Goal: Use online tool/utility: Utilize a website feature to perform a specific function

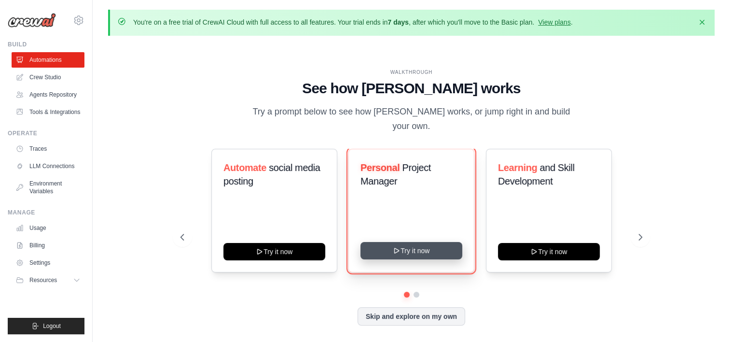
click at [424, 245] on button "Try it now" at bounding box center [412, 250] width 102 height 17
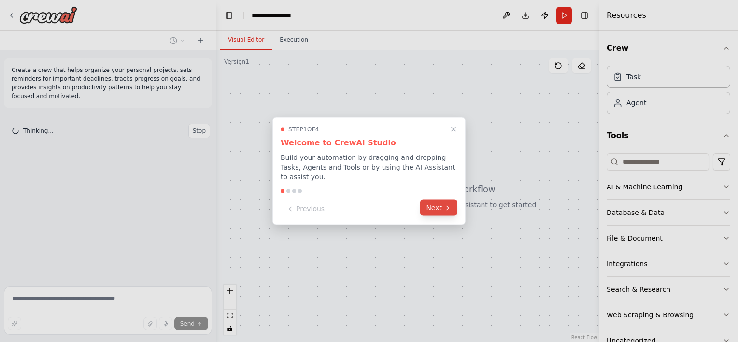
click at [437, 203] on button "Next" at bounding box center [438, 208] width 37 height 16
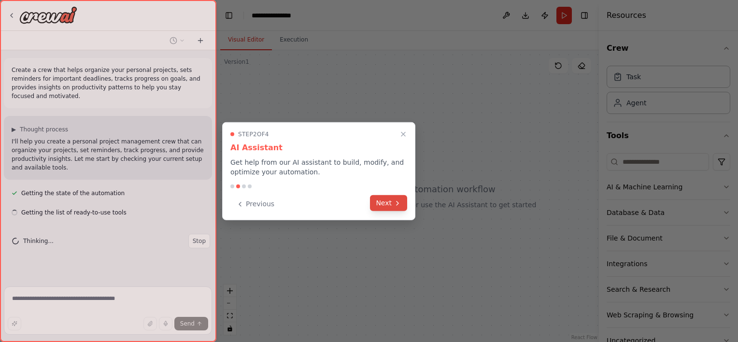
click at [395, 204] on icon at bounding box center [397, 203] width 8 height 8
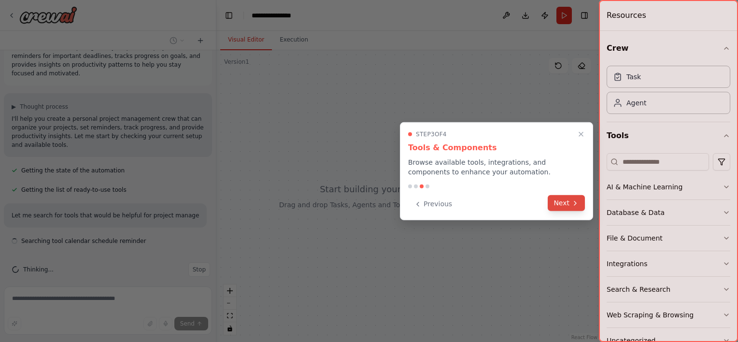
click at [573, 203] on icon at bounding box center [575, 203] width 8 height 8
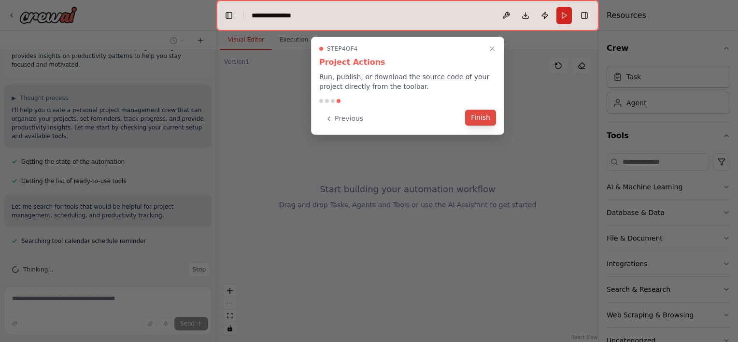
scroll to position [51, 0]
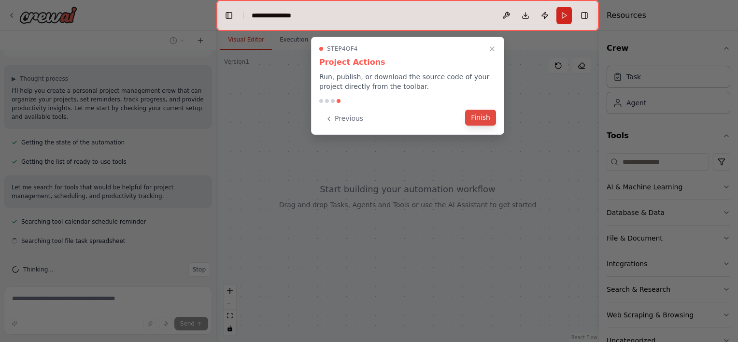
click at [485, 119] on button "Finish" at bounding box center [480, 118] width 31 height 16
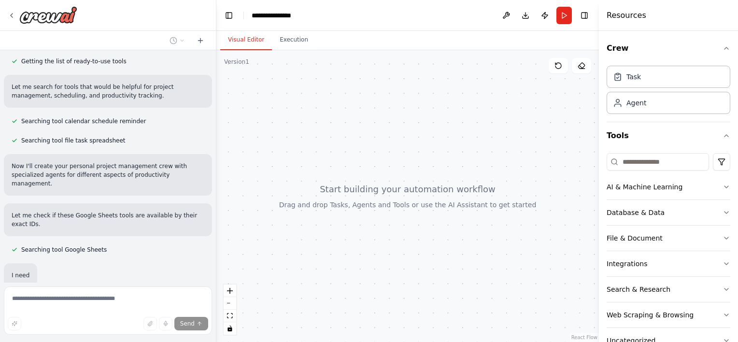
scroll to position [174, 0]
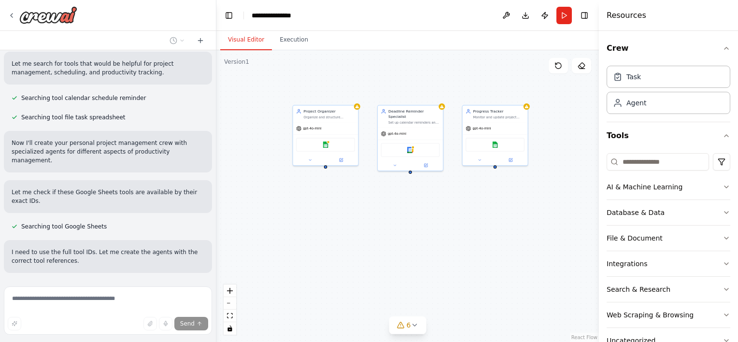
drag, startPoint x: 508, startPoint y: 293, endPoint x: 503, endPoint y: 217, distance: 76.4
click at [503, 217] on div "Project Organizer Organize and structure personal projects by creating comprehe…" at bounding box center [407, 196] width 382 height 292
click at [418, 326] on icon at bounding box center [414, 325] width 8 height 8
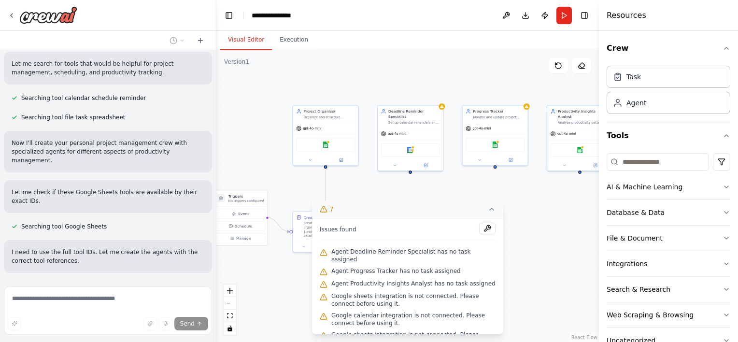
click at [492, 210] on icon at bounding box center [491, 209] width 8 height 8
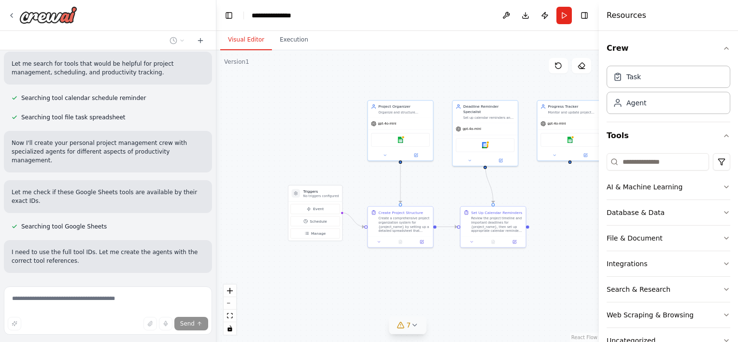
drag, startPoint x: 449, startPoint y: 258, endPoint x: 524, endPoint y: 253, distance: 75.0
click at [524, 253] on div ".deletable-edge-delete-btn { width: 20px; height: 20px; border: 0px solid #ffff…" at bounding box center [407, 196] width 382 height 292
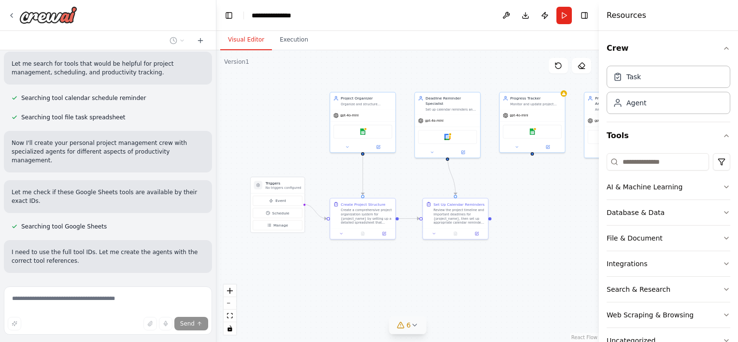
drag, startPoint x: 477, startPoint y: 286, endPoint x: 439, endPoint y: 278, distance: 38.5
click at [439, 278] on div ".deletable-edge-delete-btn { width: 20px; height: 20px; border: 0px solid #ffff…" at bounding box center [407, 196] width 382 height 292
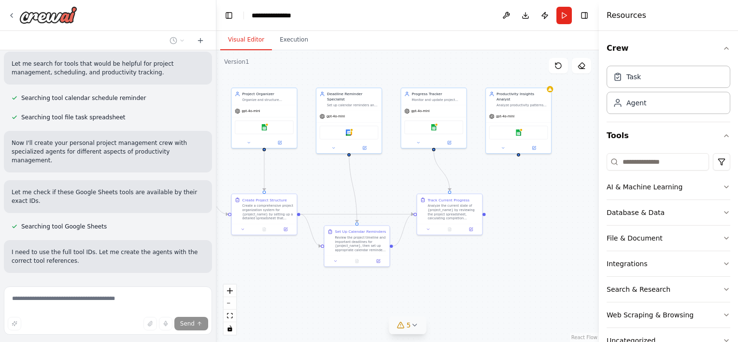
drag, startPoint x: 386, startPoint y: 271, endPoint x: 287, endPoint y: 267, distance: 98.6
click at [287, 267] on div ".deletable-edge-delete-btn { width: 20px; height: 20px; border: 0px solid #ffff…" at bounding box center [407, 196] width 382 height 292
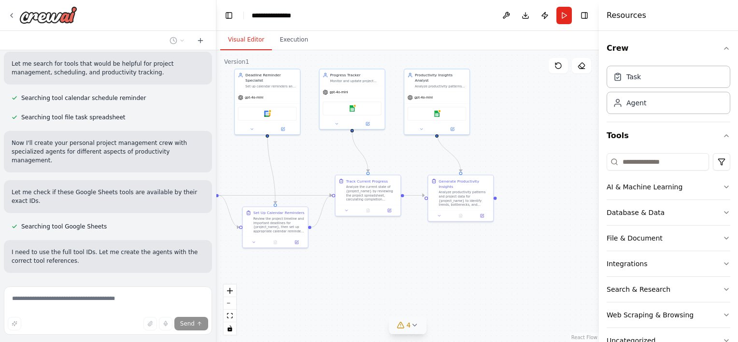
drag, startPoint x: 504, startPoint y: 282, endPoint x: 423, endPoint y: 263, distance: 83.7
click at [423, 263] on div ".deletable-edge-delete-btn { width: 20px; height: 20px; border: 0px solid #ffff…" at bounding box center [407, 196] width 382 height 292
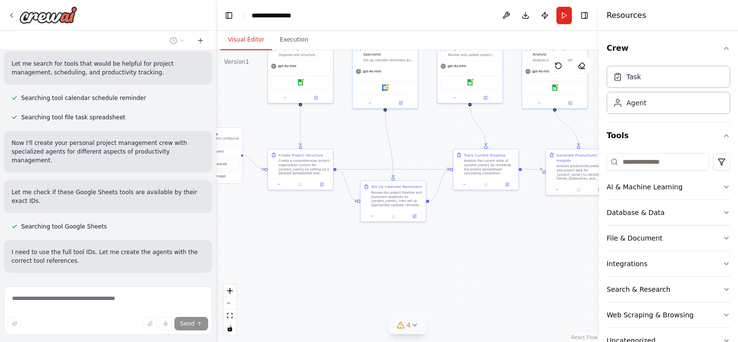
drag, startPoint x: 394, startPoint y: 260, endPoint x: 512, endPoint y: 234, distance: 120.6
click at [512, 234] on div ".deletable-edge-delete-btn { width: 20px; height: 20px; border: 0px solid #ffff…" at bounding box center [407, 196] width 382 height 292
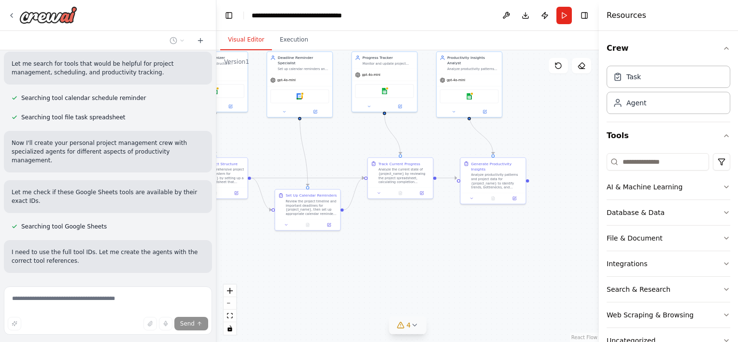
drag, startPoint x: 468, startPoint y: 252, endPoint x: 363, endPoint y: 265, distance: 105.5
click at [363, 265] on div ".deletable-edge-delete-btn { width: 20px; height: 20px; border: 0px solid #ffff…" at bounding box center [407, 196] width 382 height 292
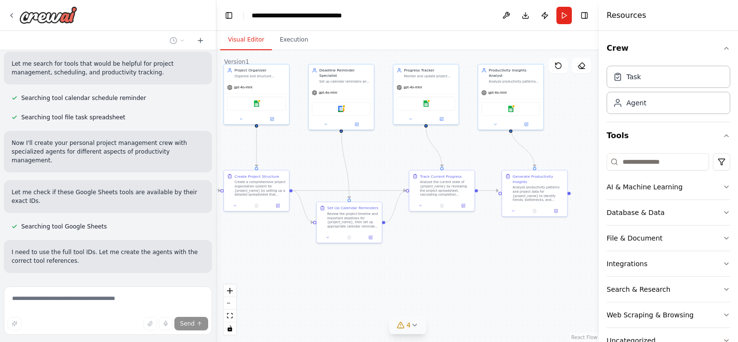
drag, startPoint x: 364, startPoint y: 264, endPoint x: 440, endPoint y: 275, distance: 77.1
click at [442, 283] on div ".deletable-edge-delete-btn { width: 20px; height: 20px; border: 0px solid #ffff…" at bounding box center [407, 196] width 382 height 292
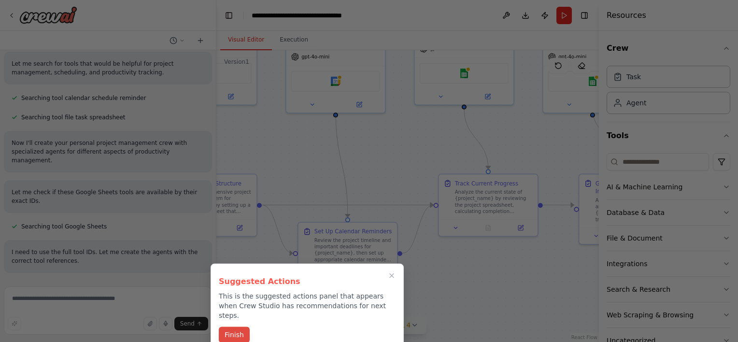
click at [234, 327] on button "Finish" at bounding box center [234, 335] width 31 height 16
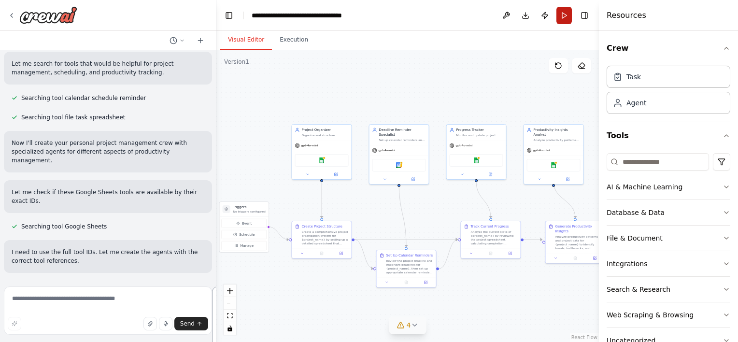
click at [564, 15] on button "Run" at bounding box center [563, 15] width 15 height 17
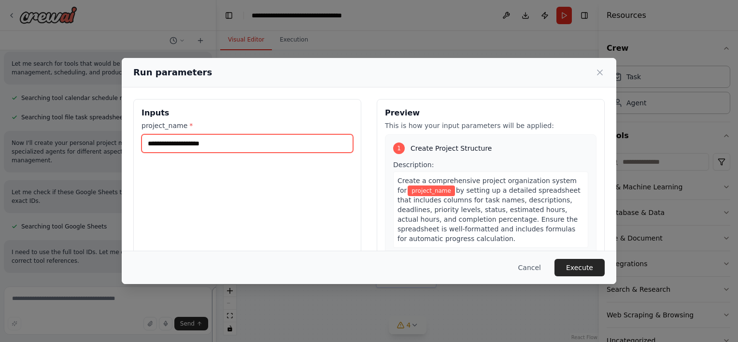
click at [229, 142] on input "project_name *" at bounding box center [246, 143] width 211 height 18
type input "**********"
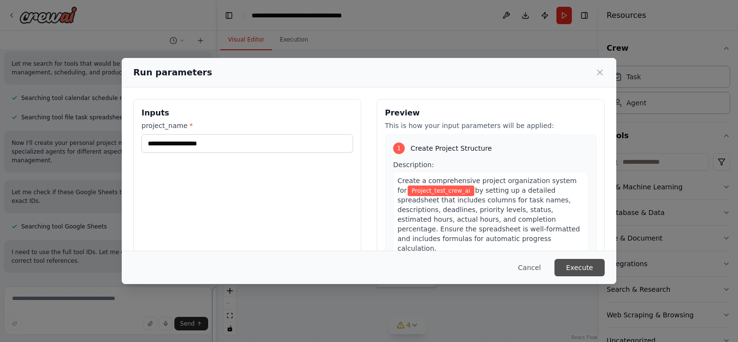
click at [591, 269] on button "Execute" at bounding box center [579, 267] width 50 height 17
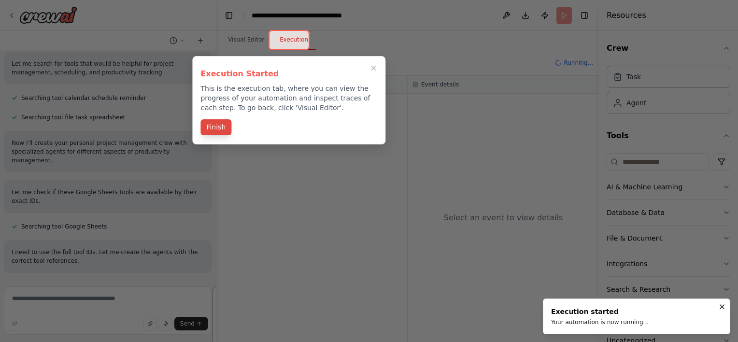
click at [222, 128] on button "Finish" at bounding box center [215, 127] width 31 height 16
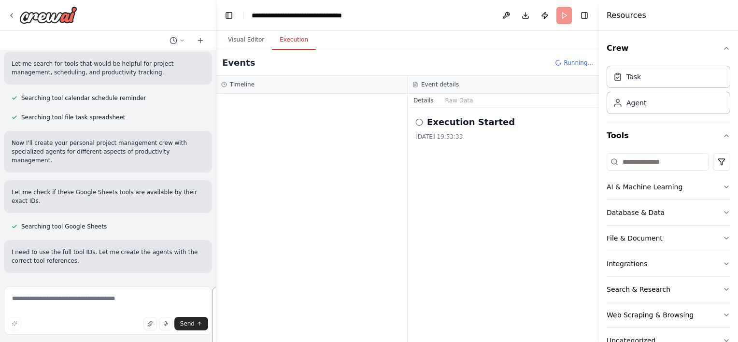
click at [725, 187] on div "Crew Task Agent Tools AI & Machine Learning Database & Data File & Document Int…" at bounding box center [668, 186] width 139 height 311
click at [722, 185] on icon "button" at bounding box center [726, 187] width 8 height 8
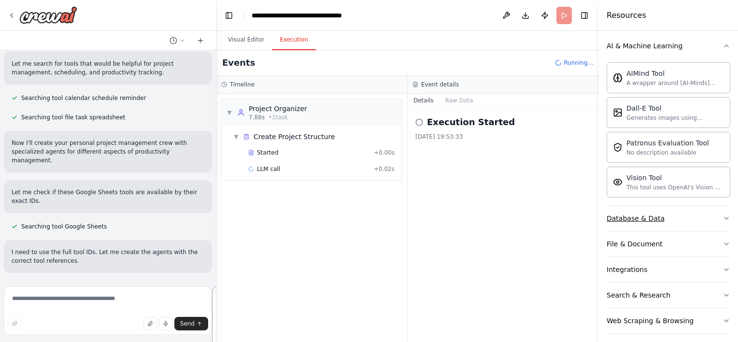
scroll to position [172, 0]
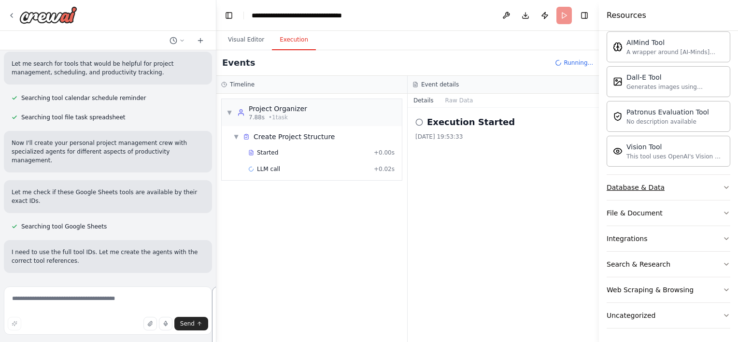
click at [722, 185] on icon "button" at bounding box center [726, 187] width 8 height 8
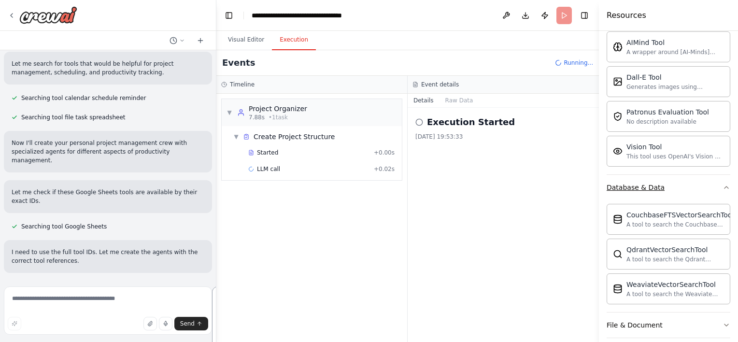
click at [722, 185] on icon "button" at bounding box center [726, 187] width 8 height 8
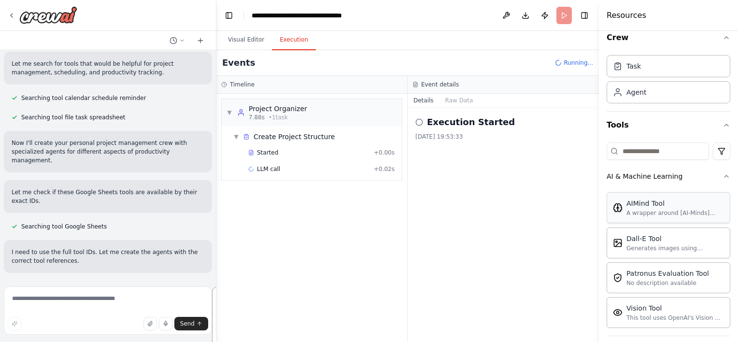
scroll to position [0, 0]
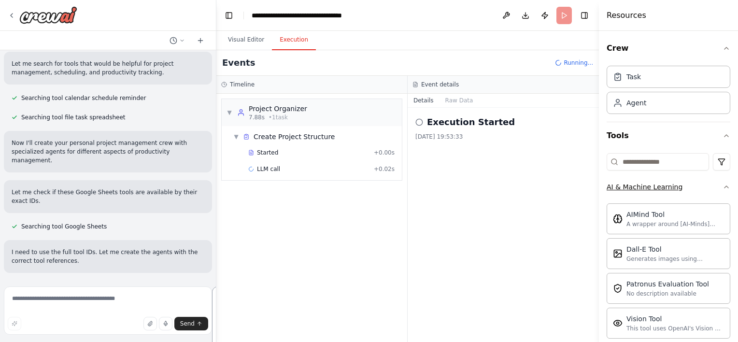
click at [722, 189] on icon "button" at bounding box center [726, 187] width 8 height 8
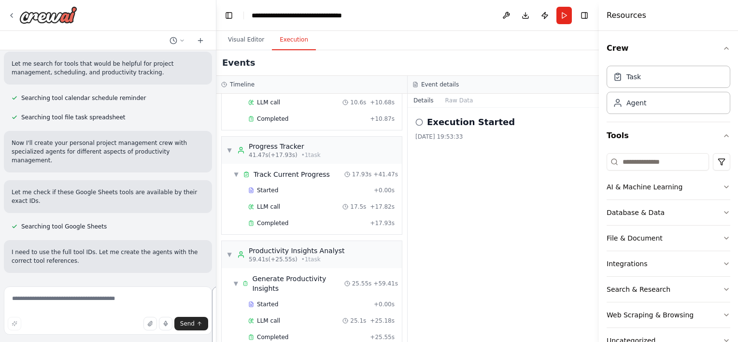
scroll to position [185, 0]
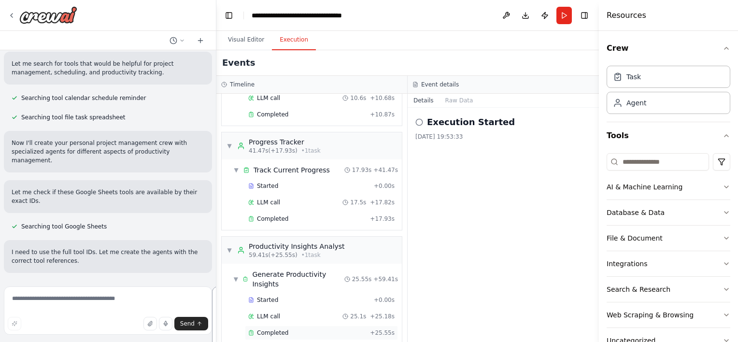
click at [285, 329] on div "Completed" at bounding box center [307, 333] width 118 height 8
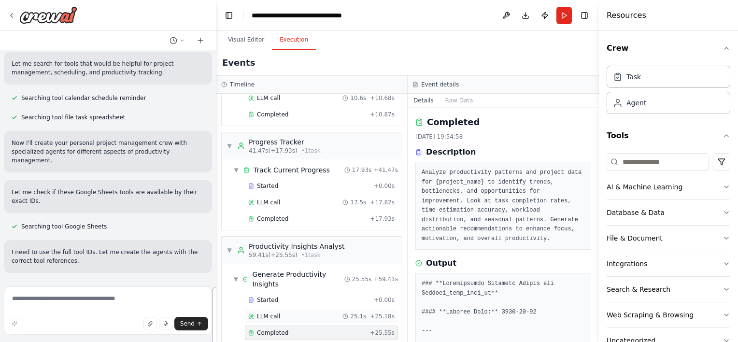
click at [278, 312] on div "LLM call 25.1s + 25.18s" at bounding box center [321, 316] width 146 height 8
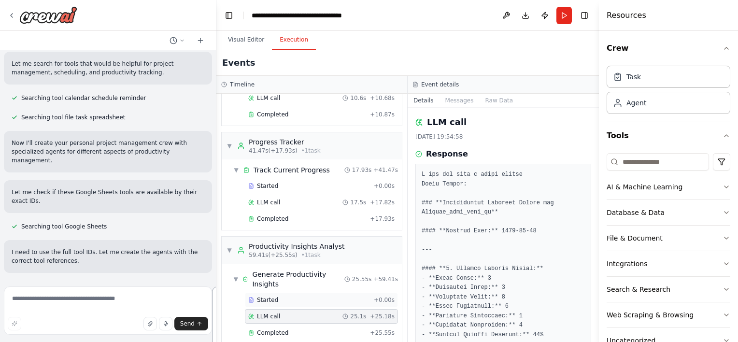
click at [285, 296] on div "Started" at bounding box center [309, 300] width 122 height 8
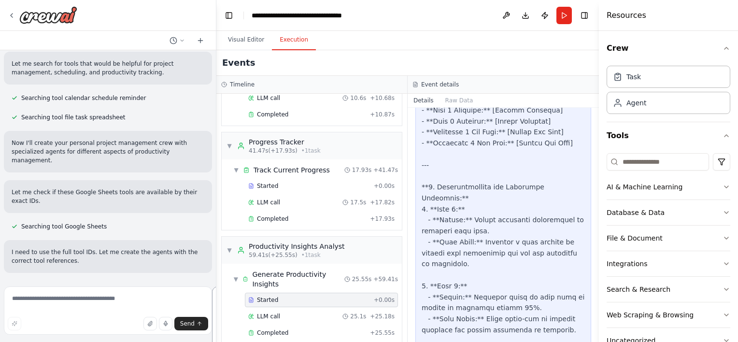
scroll to position [1520, 0]
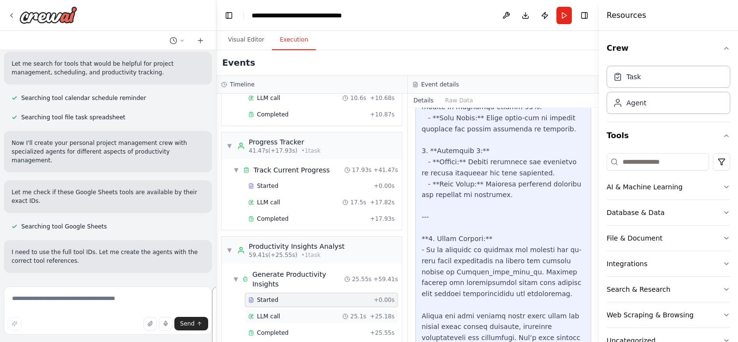
click at [294, 310] on div "LLM call 25.1s + 25.18s" at bounding box center [321, 316] width 153 height 14
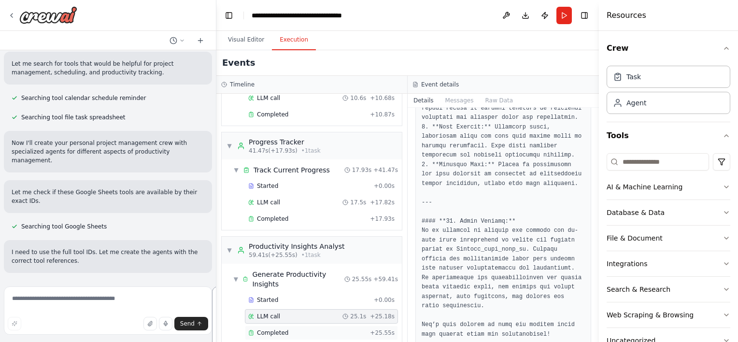
scroll to position [1448, 0]
click at [292, 329] on div "Completed" at bounding box center [307, 333] width 118 height 8
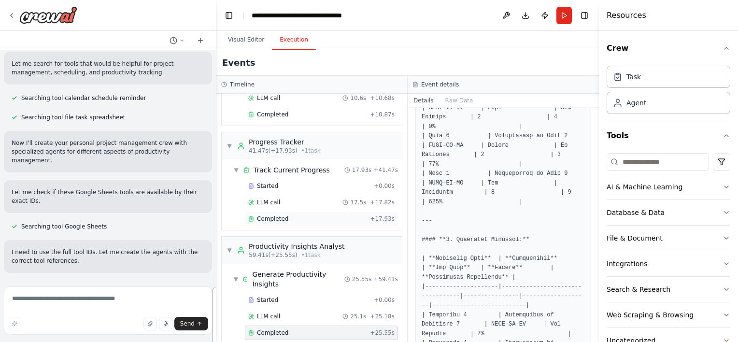
scroll to position [381, 0]
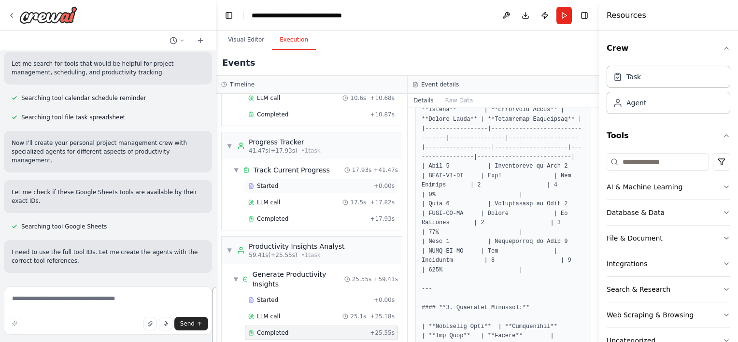
click at [261, 181] on div "Started + 0.00s" at bounding box center [321, 186] width 153 height 14
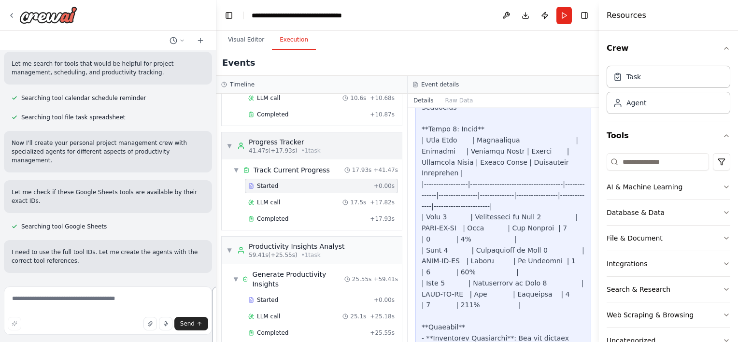
click at [226, 142] on span "▼" at bounding box center [229, 146] width 6 height 8
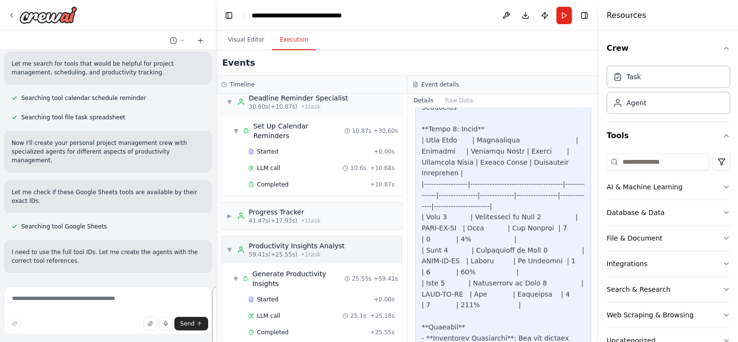
click at [230, 246] on span "▼" at bounding box center [229, 250] width 6 height 8
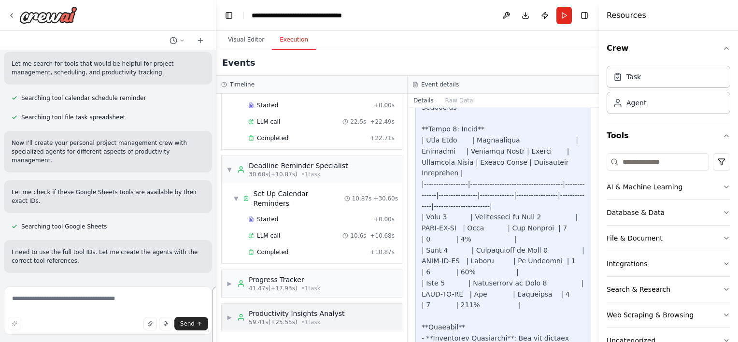
scroll to position [35, 0]
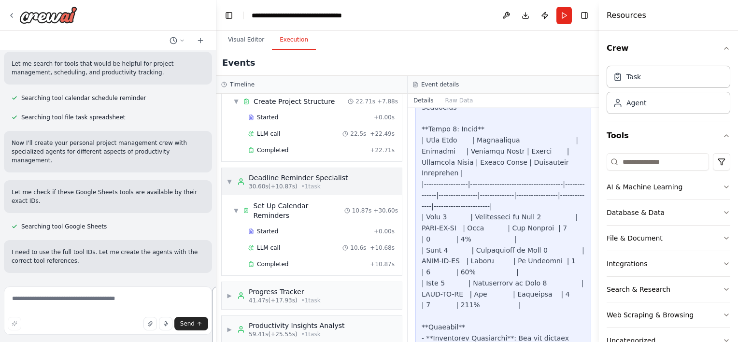
click at [226, 183] on span "▼" at bounding box center [229, 182] width 6 height 8
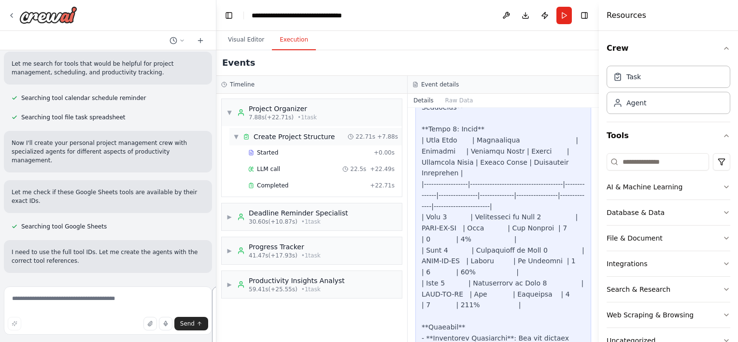
click at [230, 135] on div "▼ Create Project Structure 22.71s + 7.88s" at bounding box center [315, 136] width 172 height 17
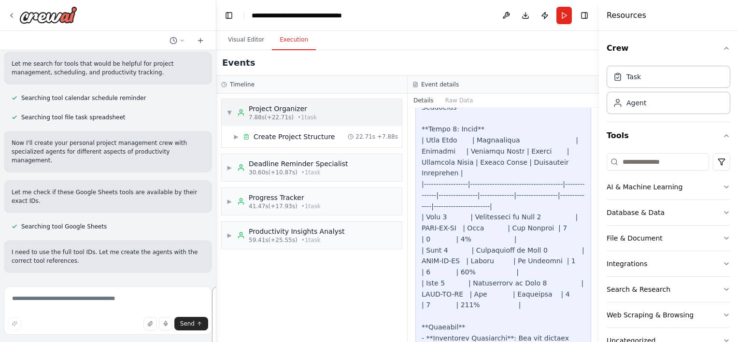
click at [225, 115] on div "▼ Project Organizer 7.88s (+22.71s) • 1 task" at bounding box center [312, 112] width 180 height 27
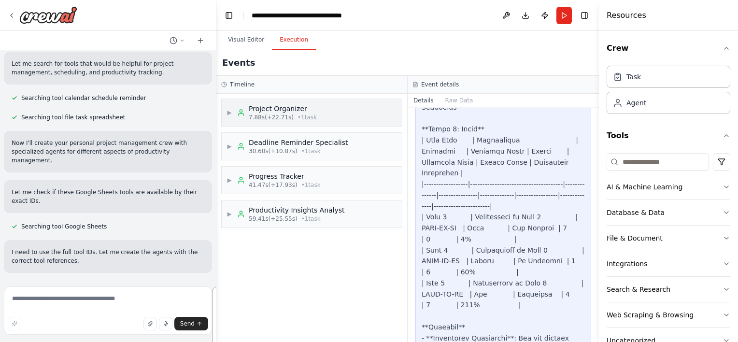
click at [229, 113] on span "▶" at bounding box center [229, 113] width 6 height 8
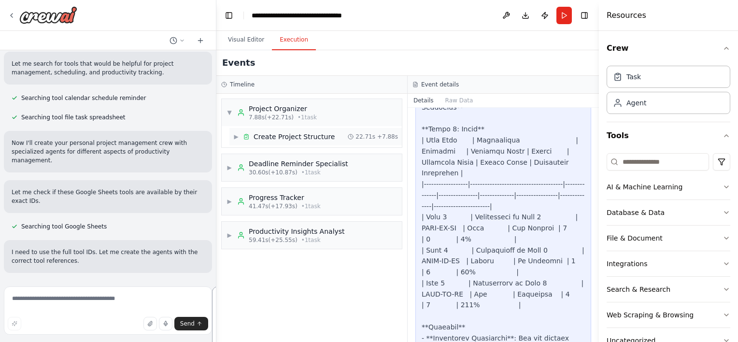
click at [254, 135] on span "Create Project Structure" at bounding box center [293, 137] width 81 height 10
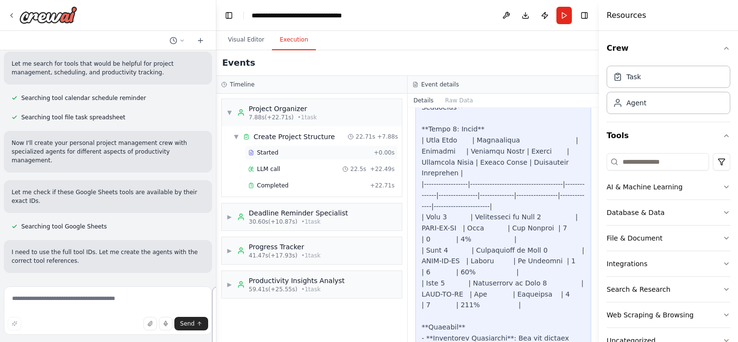
click at [251, 153] on icon at bounding box center [251, 153] width 2 height 0
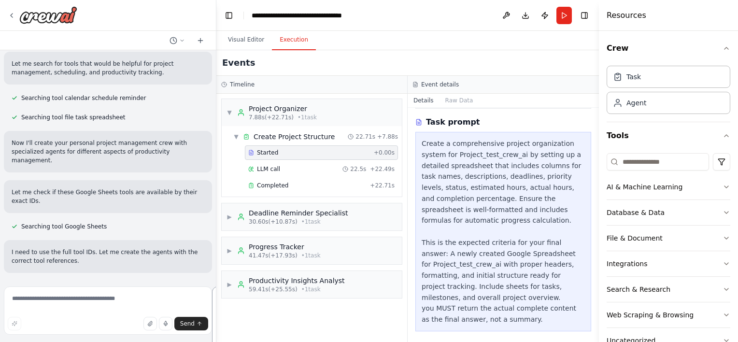
scroll to position [145, 0]
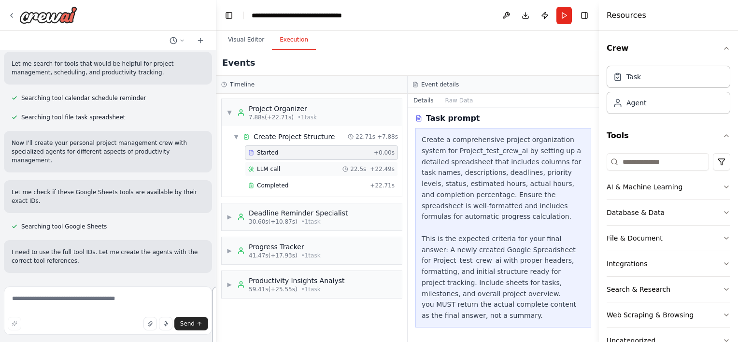
click at [280, 164] on div "LLM call 22.5s + 22.49s" at bounding box center [321, 169] width 153 height 14
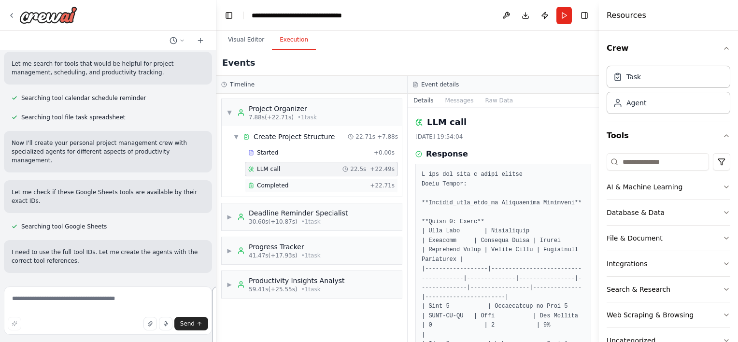
click at [288, 185] on div "Completed" at bounding box center [307, 185] width 118 height 8
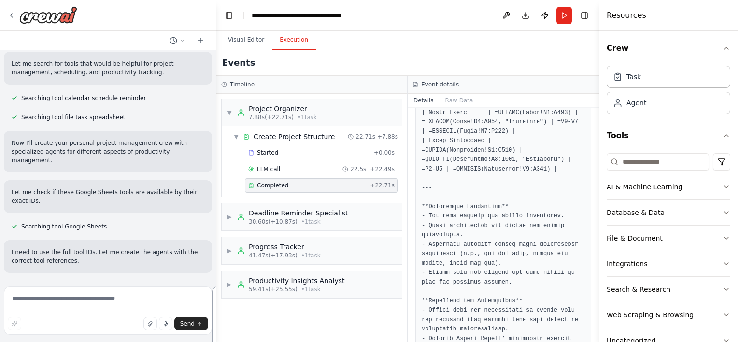
scroll to position [815, 0]
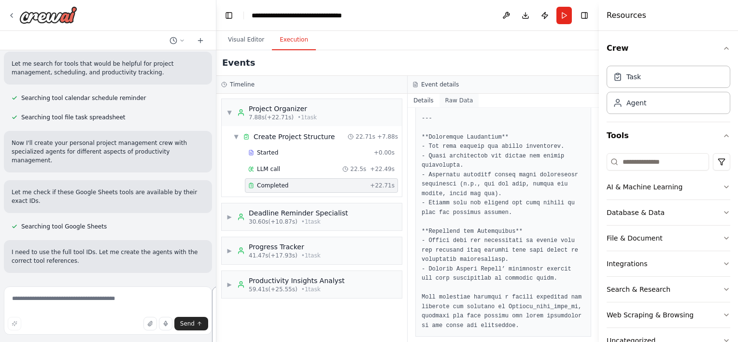
click at [457, 104] on button "Raw Data" at bounding box center [459, 101] width 40 height 14
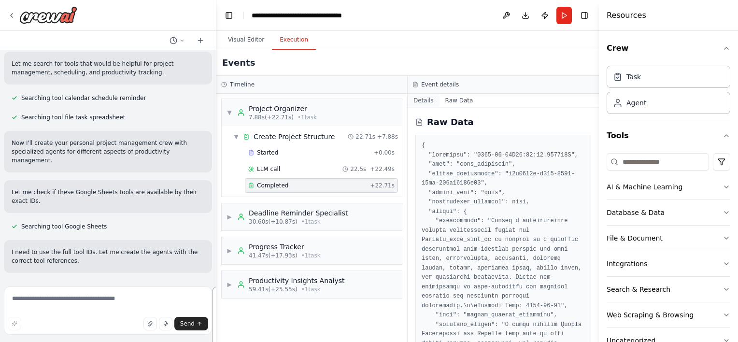
click at [421, 100] on button "Details" at bounding box center [423, 101] width 32 height 14
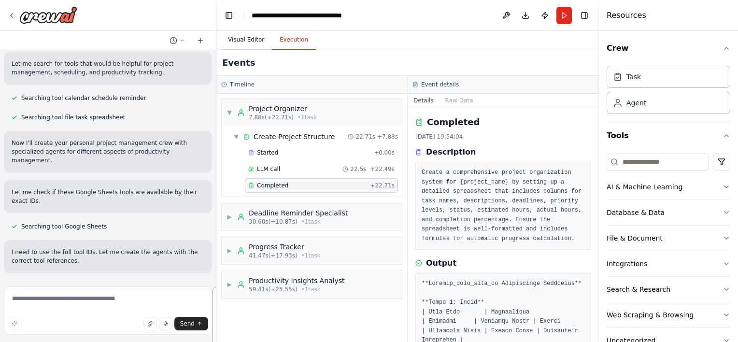
click at [249, 39] on button "Visual Editor" at bounding box center [246, 40] width 52 height 20
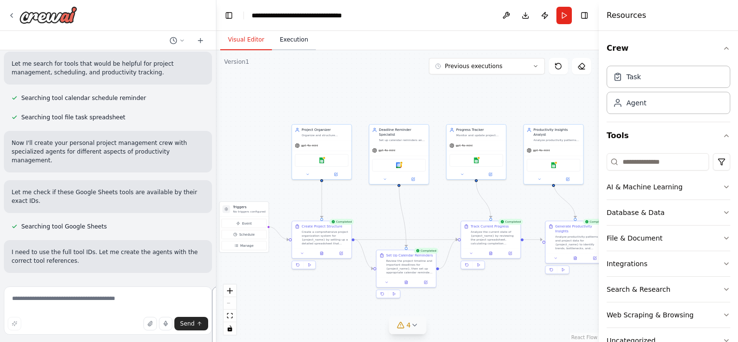
click at [282, 41] on button "Execution" at bounding box center [294, 40] width 44 height 20
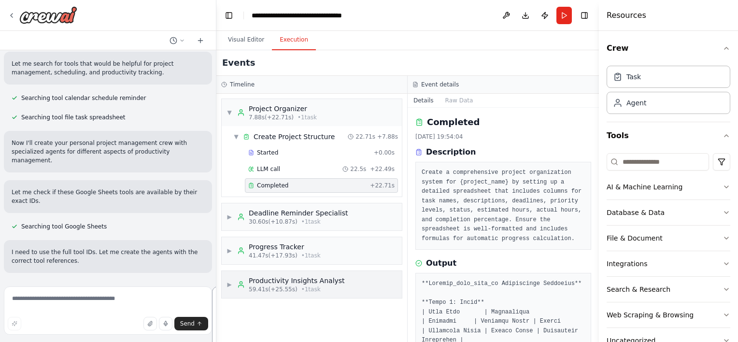
click at [272, 277] on div "Productivity Insights Analyst" at bounding box center [297, 281] width 96 height 10
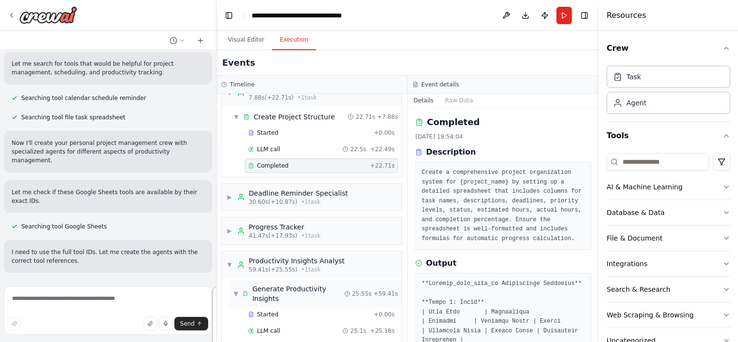
scroll to position [45, 0]
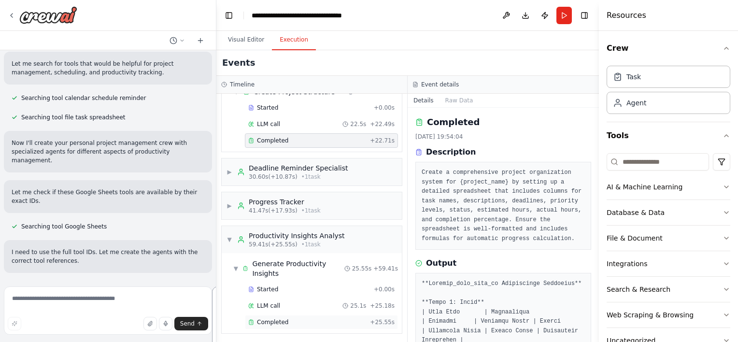
click at [268, 320] on span "Completed" at bounding box center [272, 322] width 31 height 8
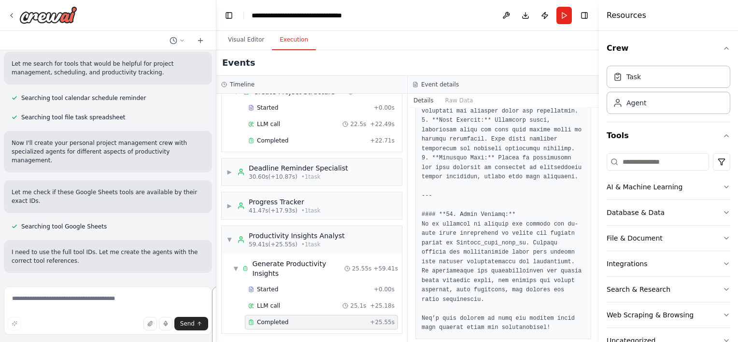
scroll to position [1539, 0]
